Goal: Task Accomplishment & Management: Complete application form

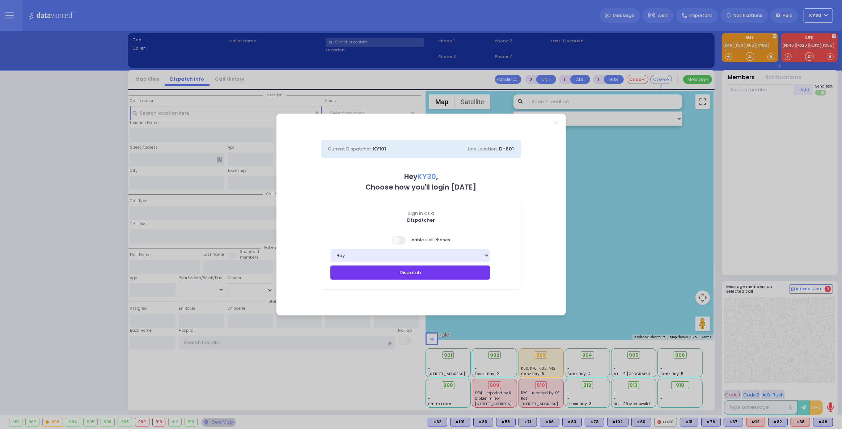
click at [420, 276] on button "Dispatch" at bounding box center [410, 273] width 160 height 14
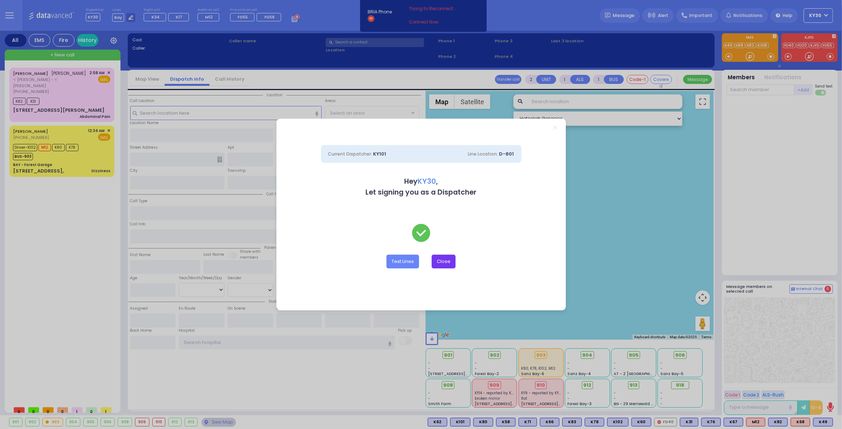
click at [446, 264] on button "Close" at bounding box center [444, 262] width 24 height 14
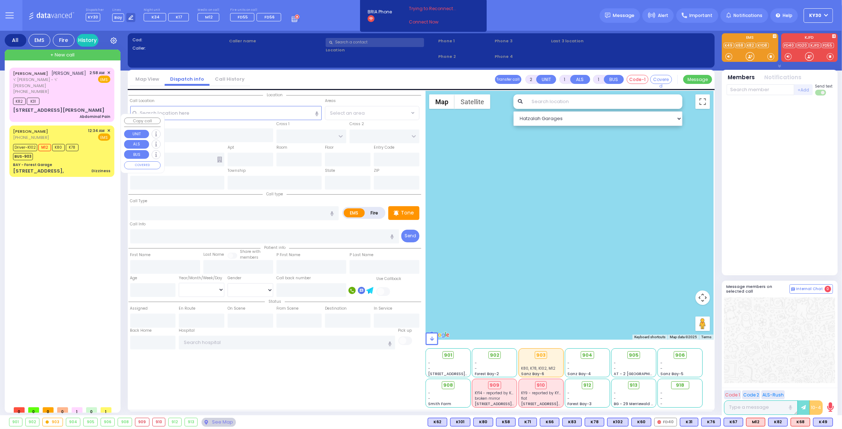
click at [62, 151] on div "BUS-903" at bounding box center [46, 155] width 66 height 9
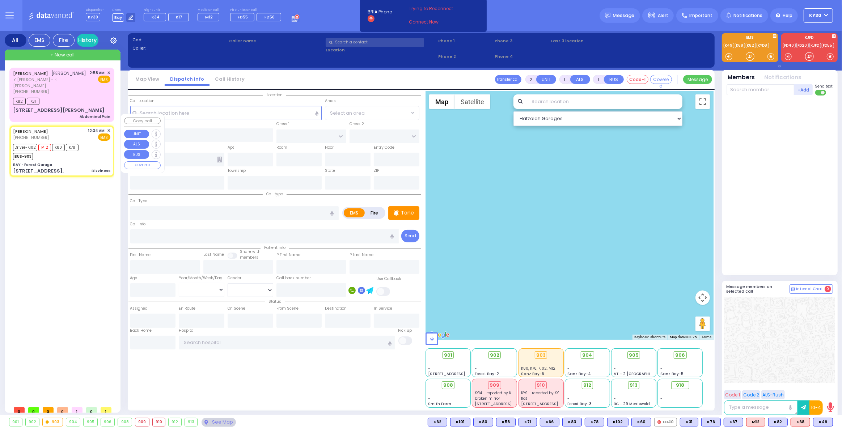
type input "6"
select select
type input "Dizziness"
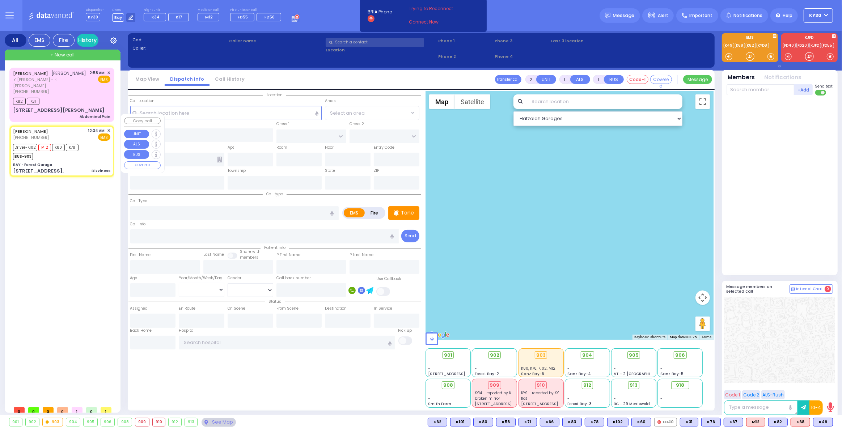
radio input "true"
type input "[DEMOGRAPHIC_DATA]"
type input "[PERSON_NAME]"
type input "44"
select select "Year"
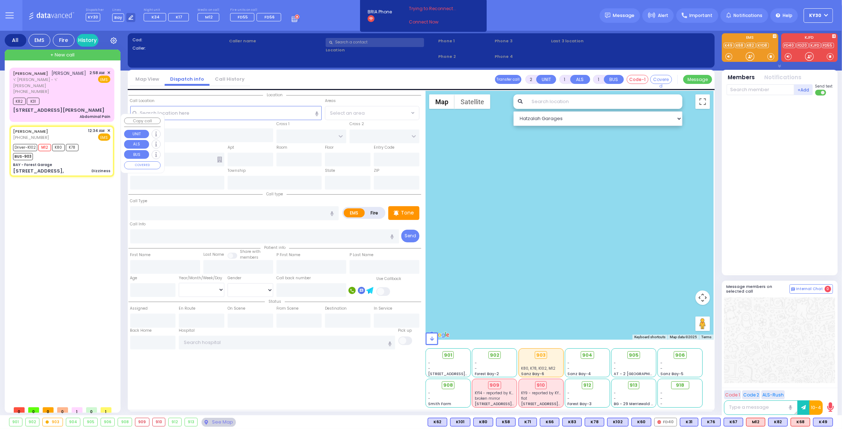
select select "[DEMOGRAPHIC_DATA]"
type input "00:34"
type input "00:35"
type input "01:03"
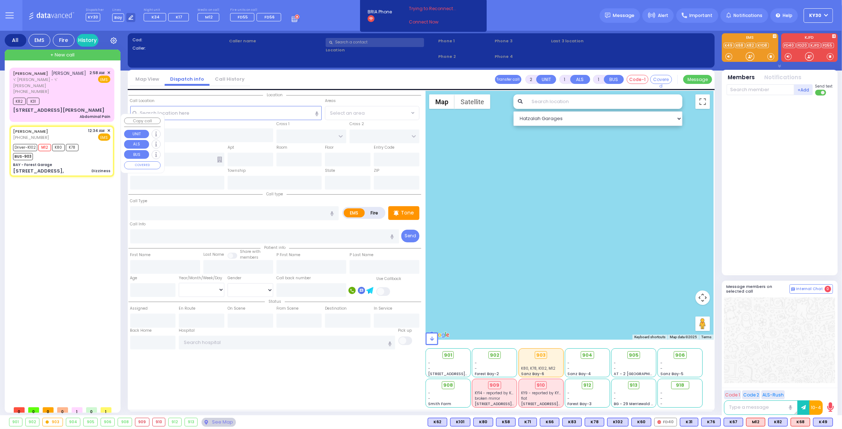
type input "[US_STATE][GEOGRAPHIC_DATA]- [GEOGRAPHIC_DATA] [STREET_ADDRESS][US_STATE]"
select select "Hatzalah Garages"
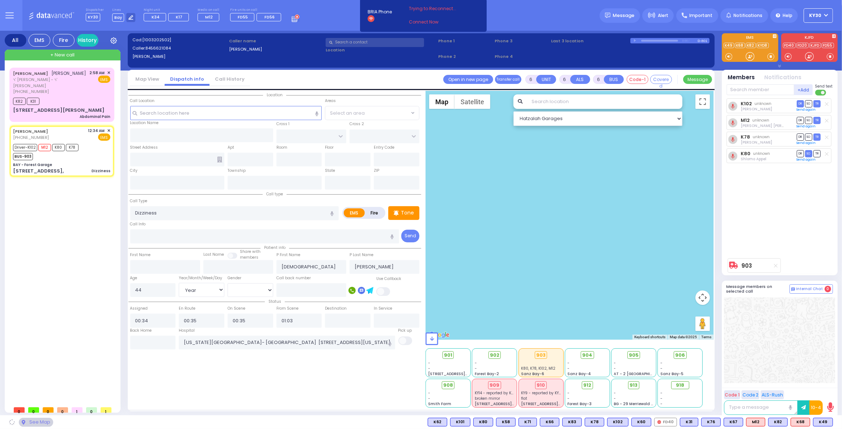
type input "BAY - Forest Garage"
type input "SANZ COURT"
type input "HAYES COURT"
type input "[STREET_ADDRESS],"
type input "Monroe"
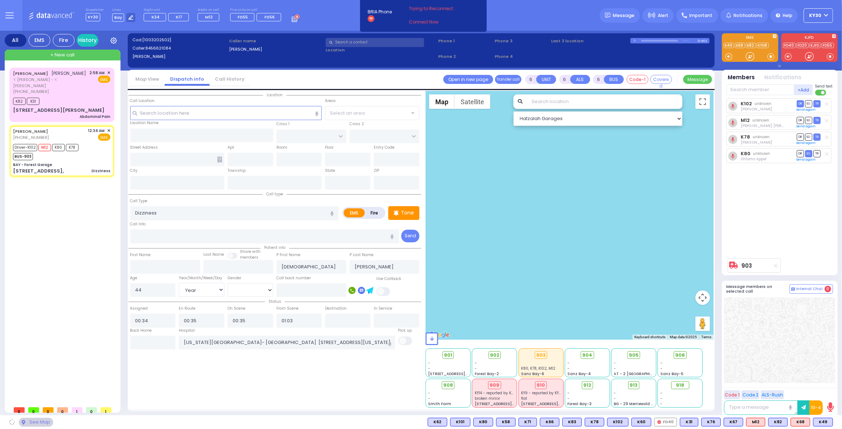
type input "[US_STATE]"
type input "10950"
select select "SECTION 2"
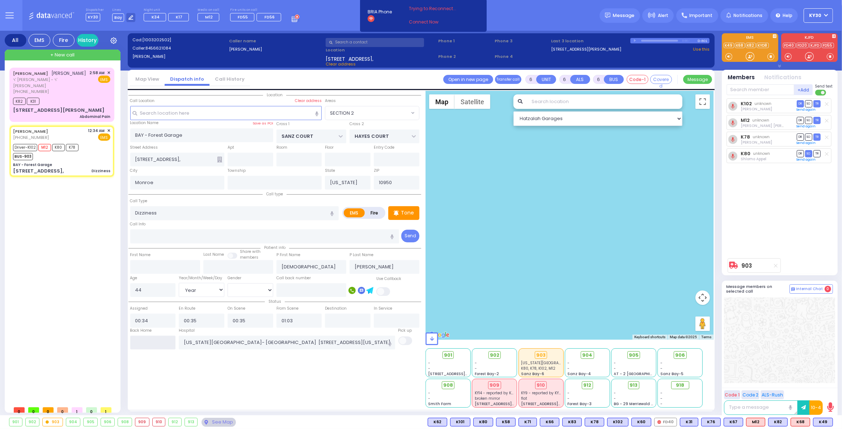
click at [158, 341] on input "text" at bounding box center [153, 343] width 46 height 14
type input "03:25"
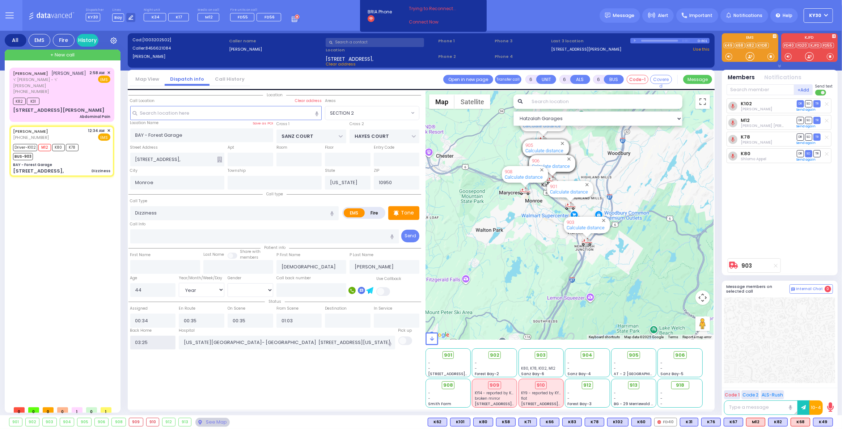
select select
radio input "true"
select select
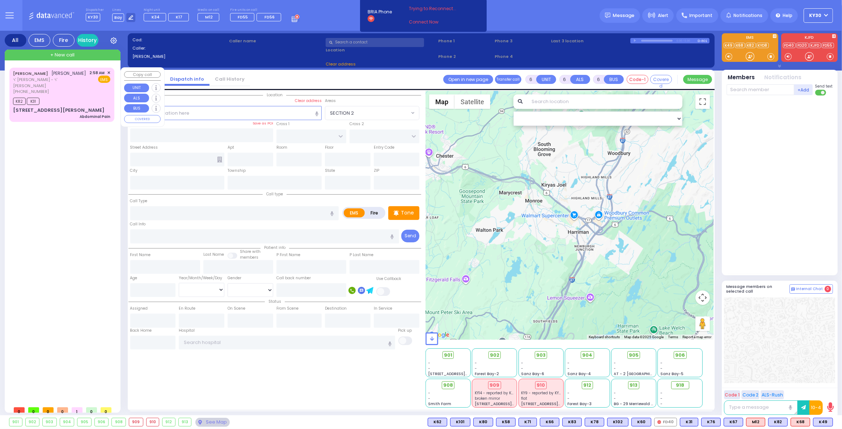
click at [84, 96] on div "K82 K31" at bounding box center [61, 100] width 97 height 9
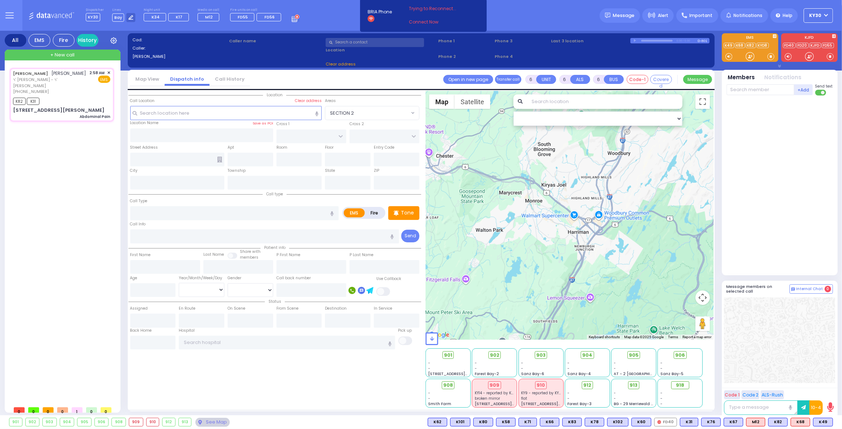
type input "1"
type input "0"
type input "1"
select select
type input "Abdominal Pain"
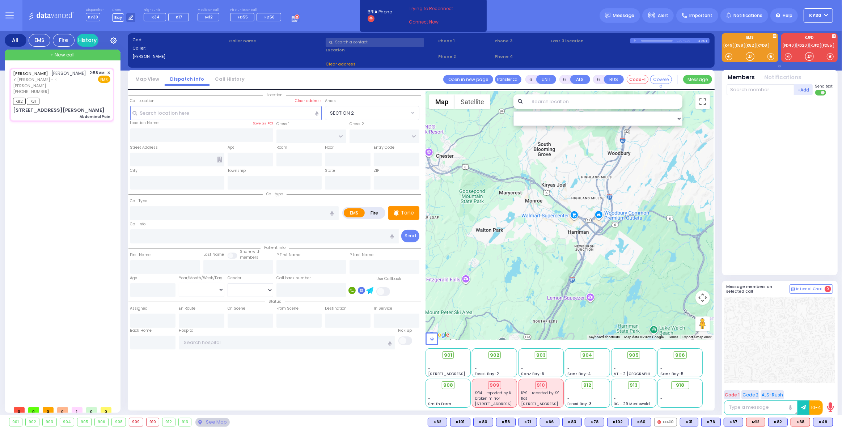
radio input "true"
type input "[PERSON_NAME]"
type input "39"
select select "Year"
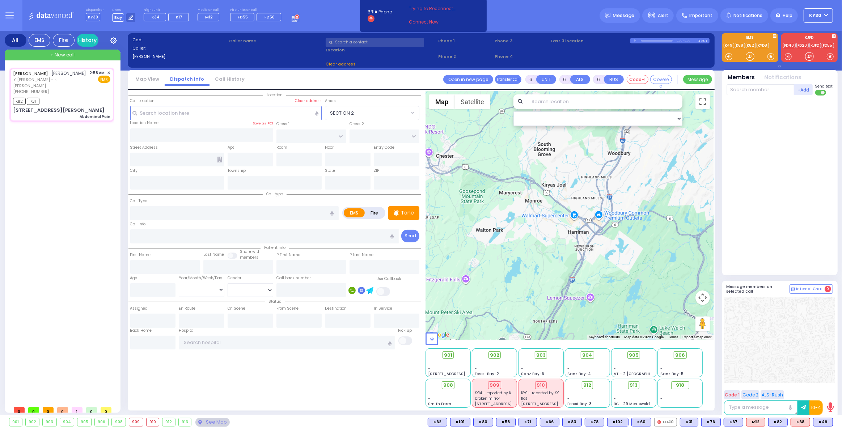
select select "[DEMOGRAPHIC_DATA]"
type input "02:58"
type input "03:00"
type input "03:02"
select select "Hatzalah Garages"
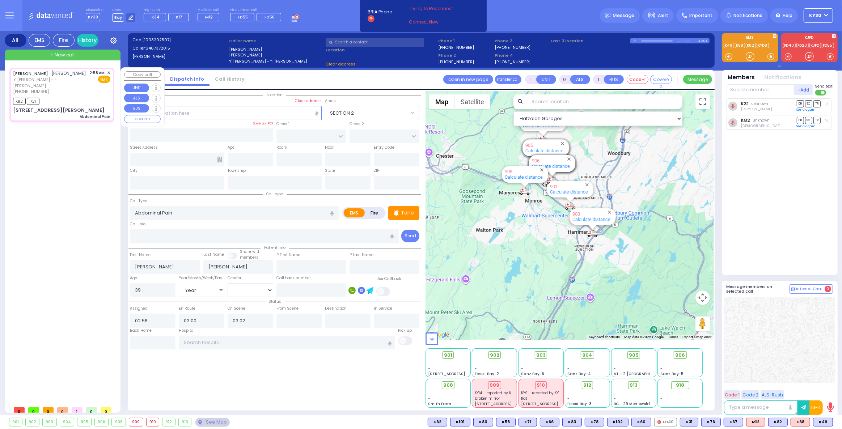
type input "FOREST RD"
type input "LIZENSK BLVD"
type input "[STREET_ADDRESS][PERSON_NAME]"
type input "102"
type input "Monroe"
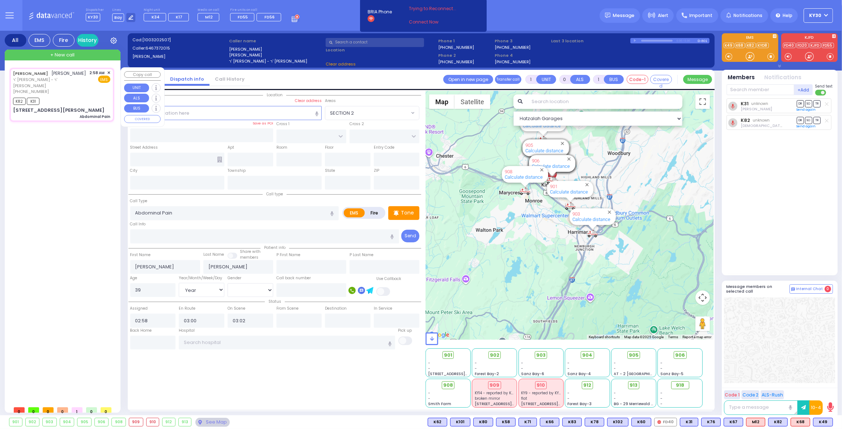
type input "[US_STATE]"
type input "10950"
select select "MONROE"
click at [109, 73] on span "✕" at bounding box center [108, 73] width 3 height 6
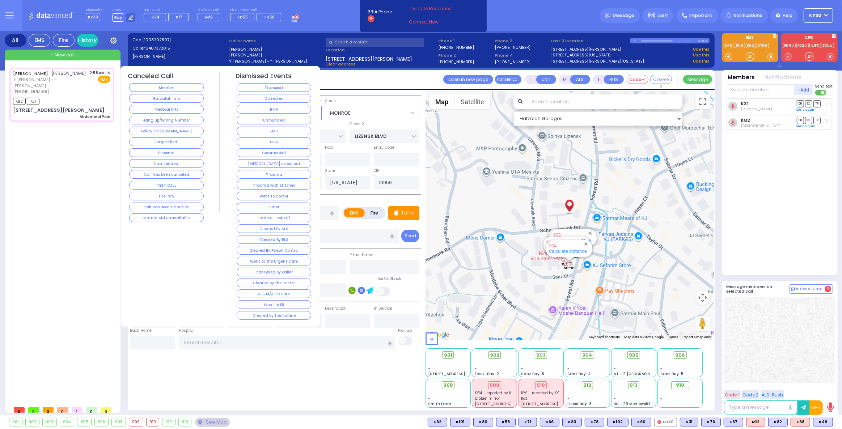
click at [187, 140] on button "Unspecified" at bounding box center [166, 142] width 75 height 9
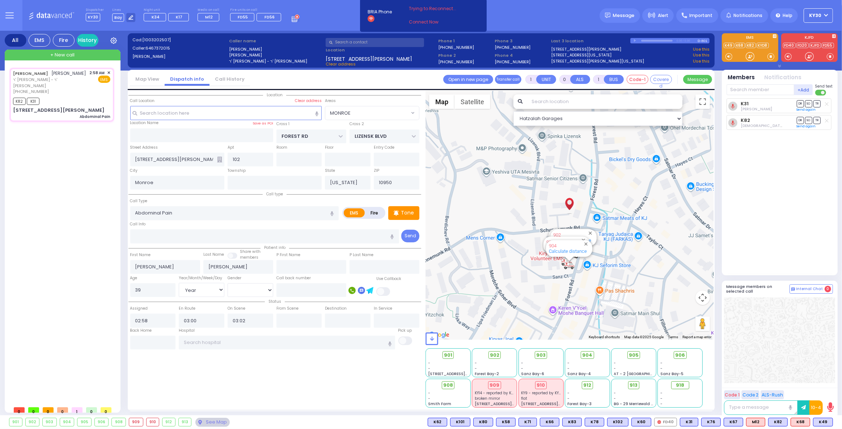
select select
radio input "true"
select select
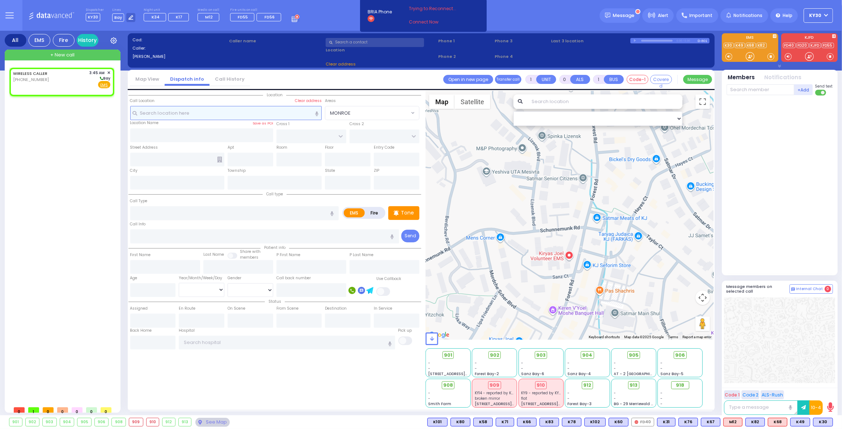
type input "2"
type input "1"
select select
radio input "true"
select select
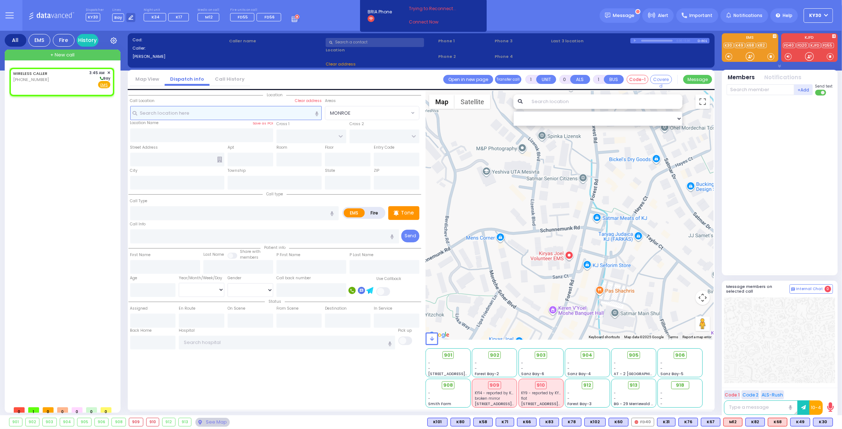
type input "03:45"
select select "Hatzalah Garages"
select select
radio input "true"
select select
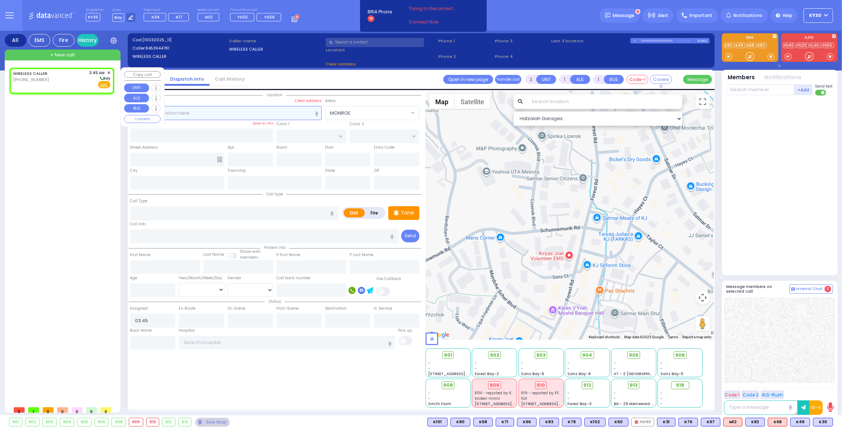
select select "Hatzalah Garages"
click at [81, 79] on div "WIRELESS CALLER [PHONE_NUMBER] 3:45 AM ✕ [GEOGRAPHIC_DATA]" at bounding box center [61, 79] width 97 height 19
select select
radio input "true"
select select
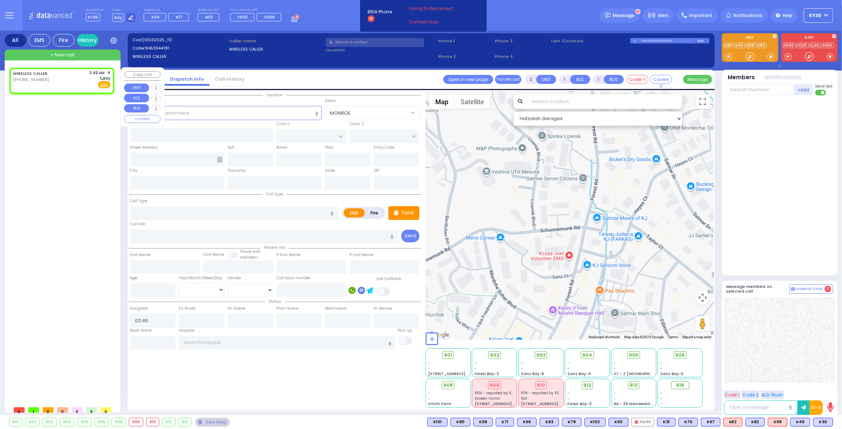
select select "Hatzalah Garages"
select select
radio input "true"
select select
select select "Hatzalah Garages"
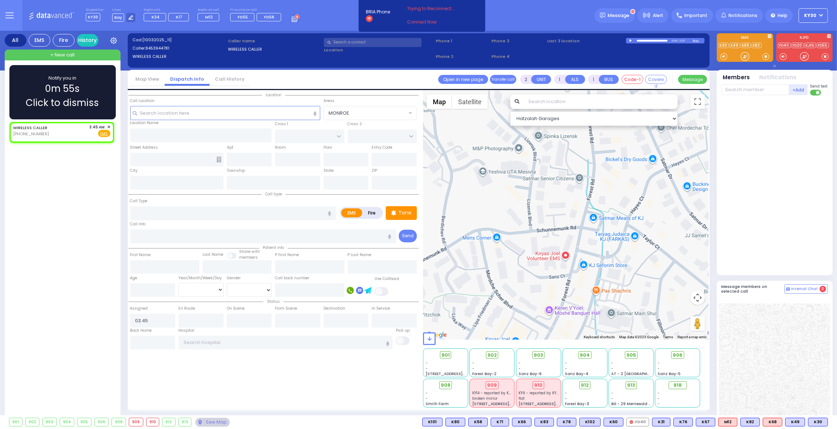
drag, startPoint x: 419, startPoint y: 230, endPoint x: 435, endPoint y: 227, distance: 16.1
click at [421, 229] on div "← → ↑" at bounding box center [564, 249] width 290 height 317
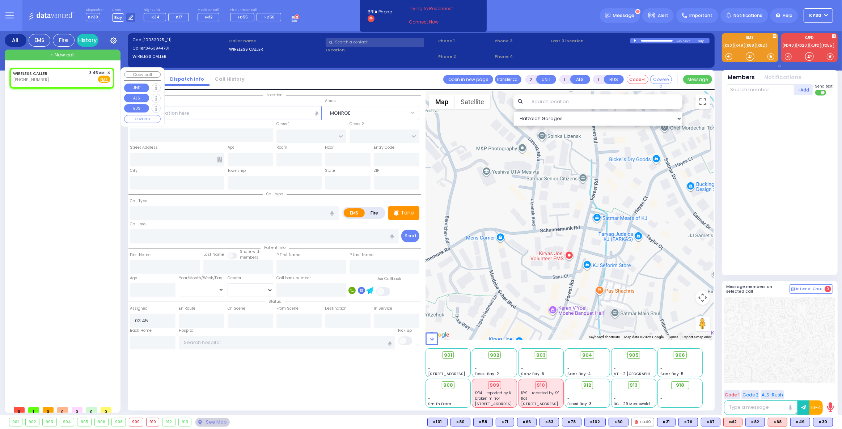
click at [109, 70] on span "✕" at bounding box center [108, 73] width 3 height 6
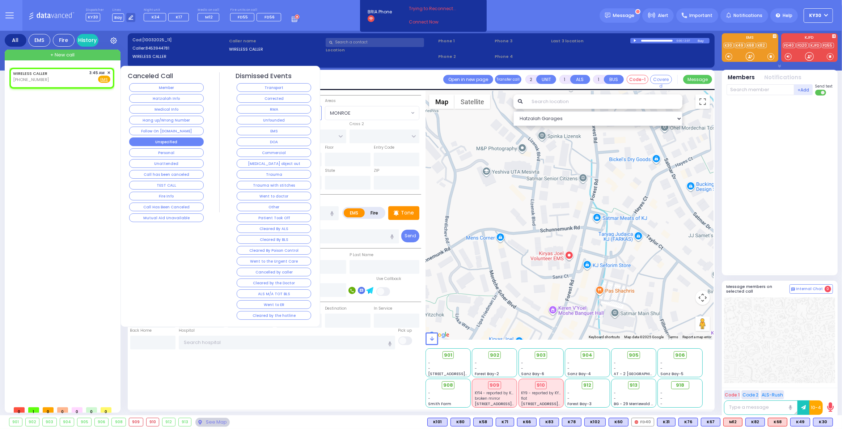
click at [185, 143] on button "Unspecified" at bounding box center [166, 142] width 75 height 9
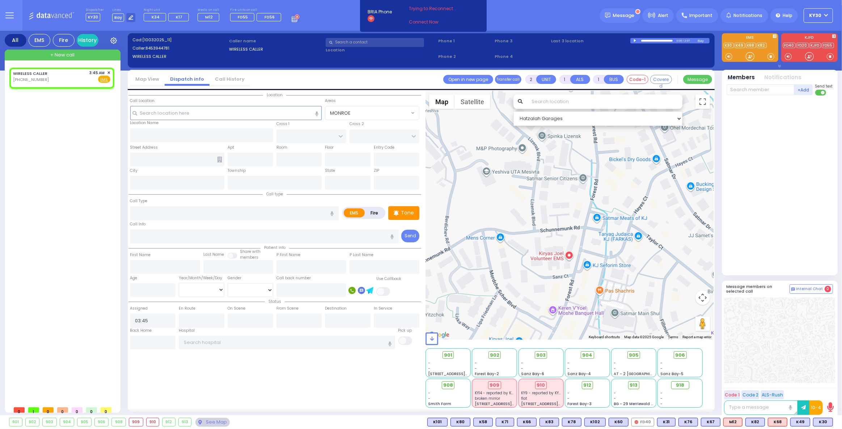
select select
radio input "true"
select select
